Goal: Communication & Community: Answer question/provide support

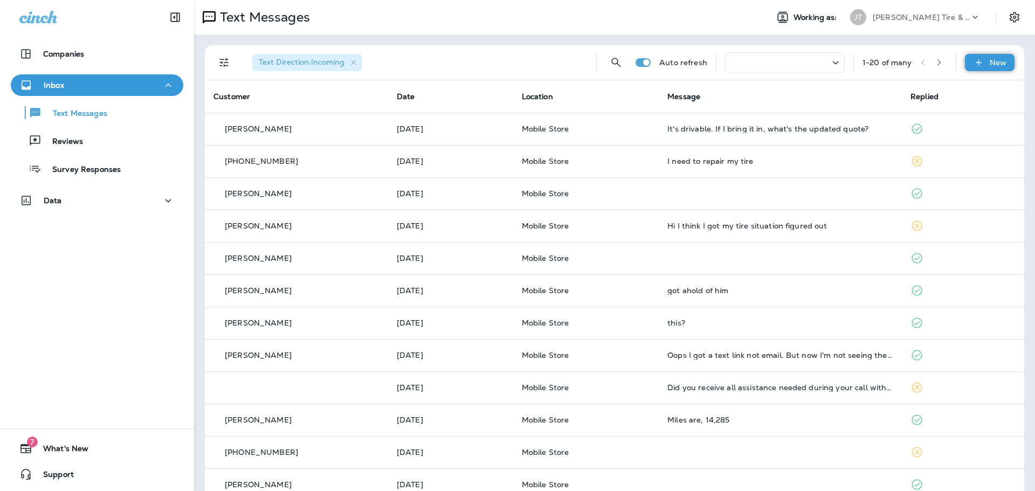
click at [976, 64] on icon at bounding box center [978, 62] width 11 height 11
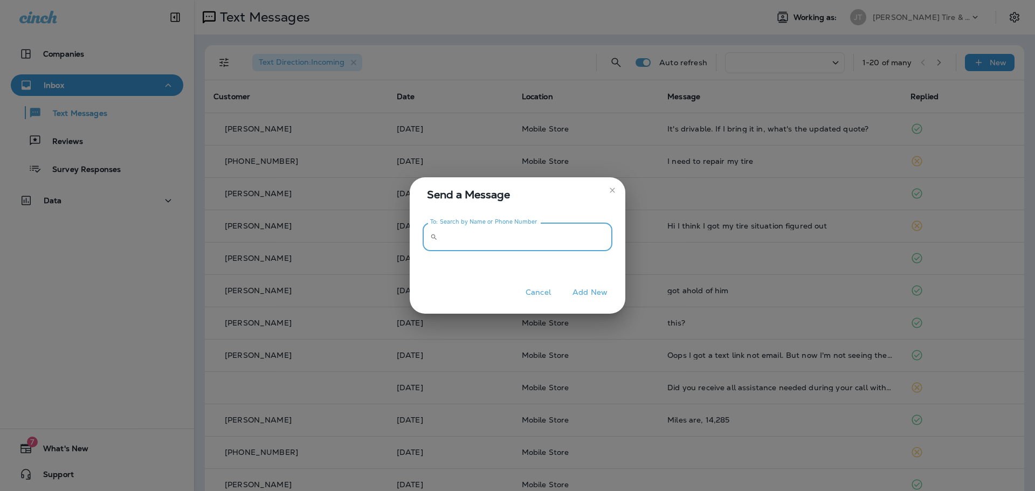
click at [522, 243] on input "To: Search by Name or Phone Number" at bounding box center [527, 237] width 170 height 29
click at [442, 244] on input "To: Search by Name or Phone Number" at bounding box center [527, 237] width 170 height 29
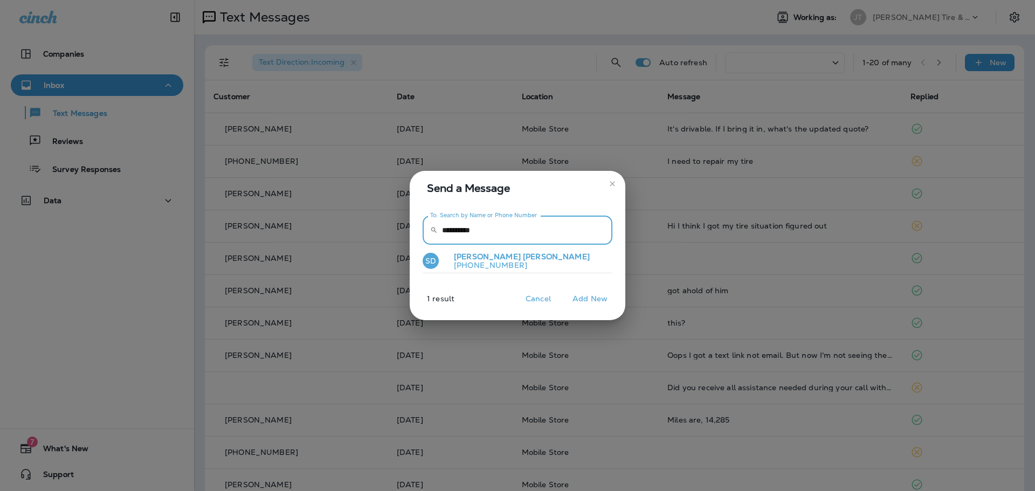
type input "**********"
click at [519, 260] on button "SD [PERSON_NAME] [PHONE_NUMBER]" at bounding box center [518, 261] width 190 height 25
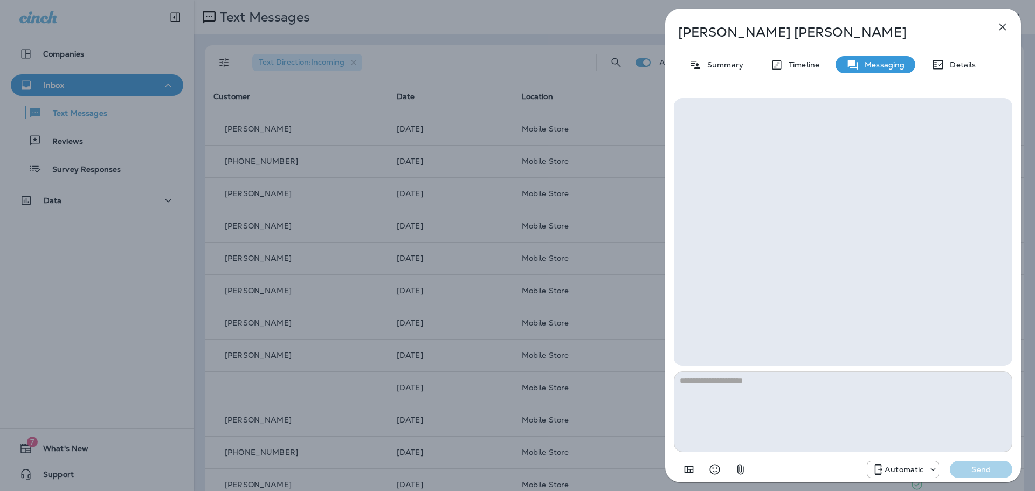
click at [802, 392] on textarea at bounding box center [843, 411] width 339 height 81
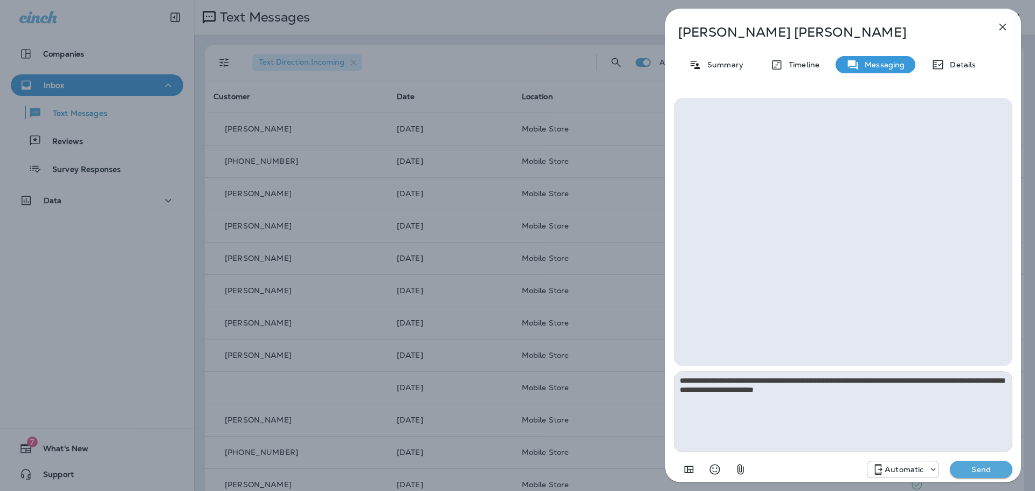
type textarea "**********"
click at [923, 466] on p "Automatic" at bounding box center [904, 469] width 39 height 9
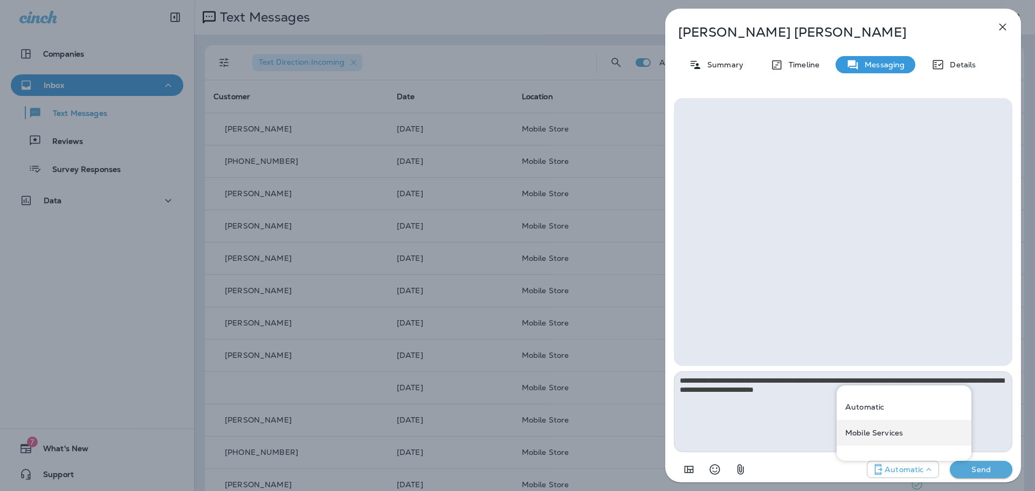
click at [896, 436] on p "Mobile Services" at bounding box center [874, 433] width 58 height 9
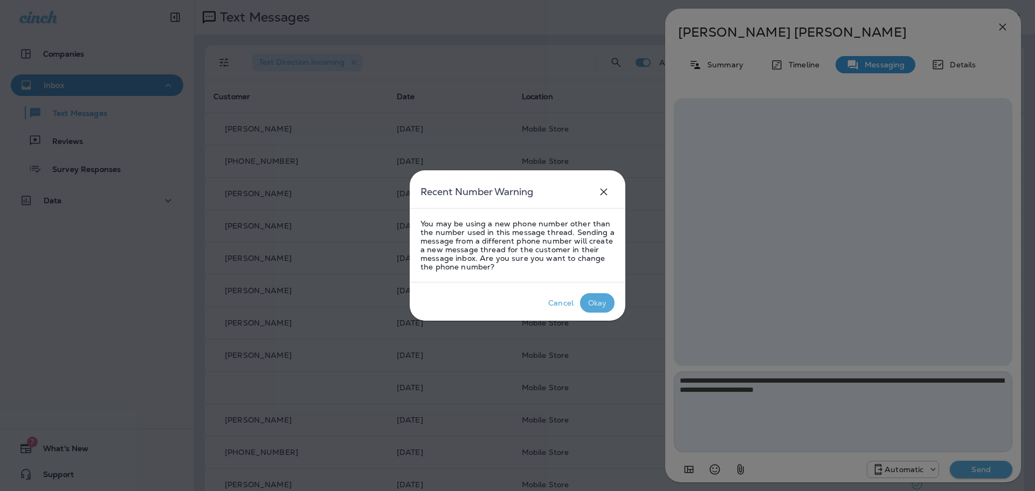
click at [608, 305] on p "Okay" at bounding box center [597, 303] width 23 height 13
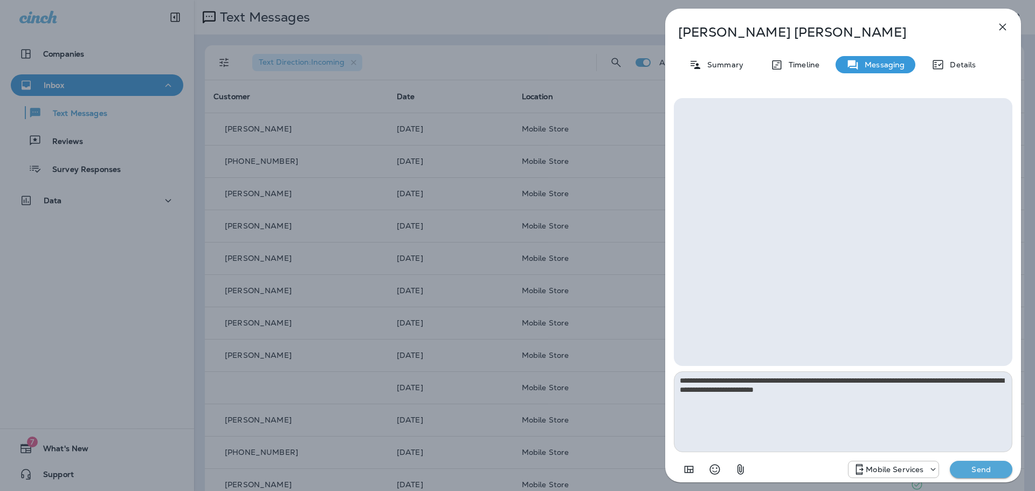
click at [978, 470] on p "Send" at bounding box center [981, 470] width 45 height 10
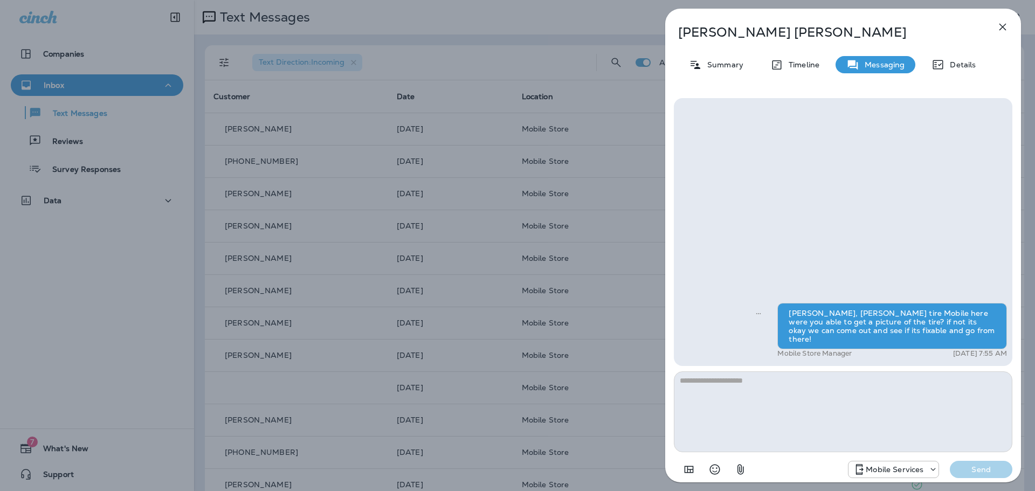
click at [1006, 24] on icon "button" at bounding box center [1003, 27] width 7 height 7
